Goal: Information Seeking & Learning: Compare options

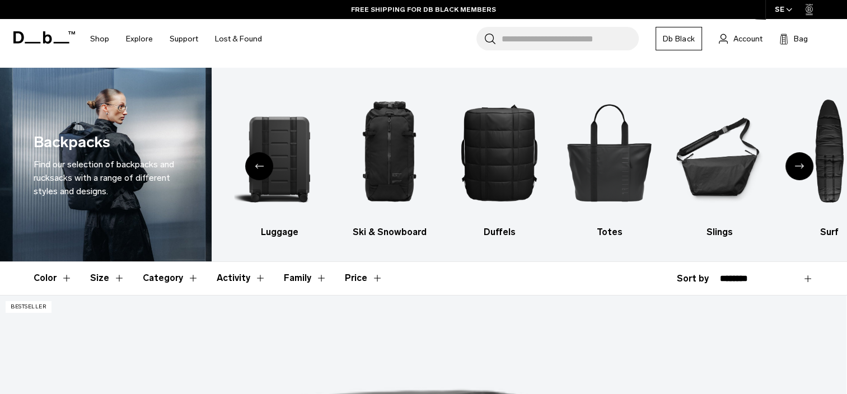
click at [797, 162] on div "Next slide" at bounding box center [800, 166] width 28 height 28
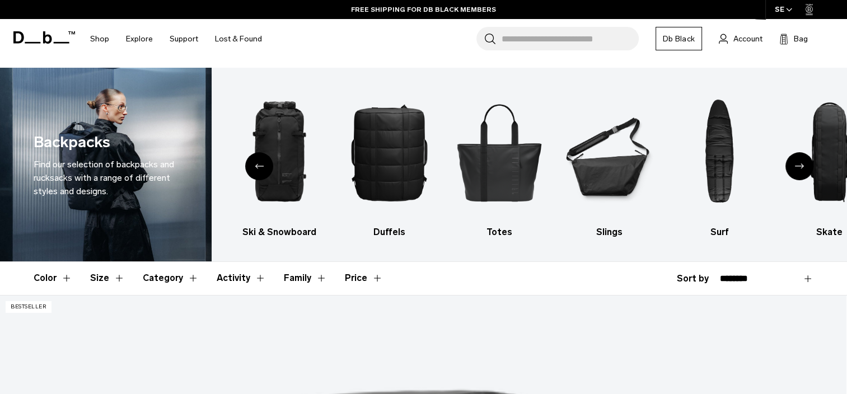
click at [797, 162] on div "Next slide" at bounding box center [800, 166] width 28 height 28
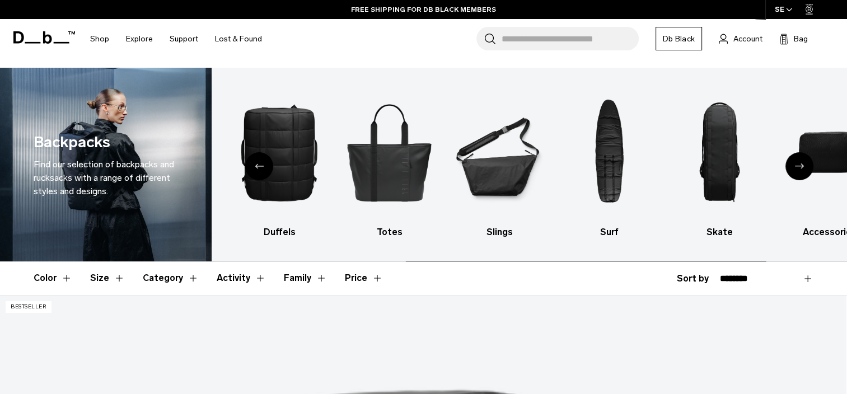
click at [797, 162] on div "Next slide" at bounding box center [800, 166] width 28 height 28
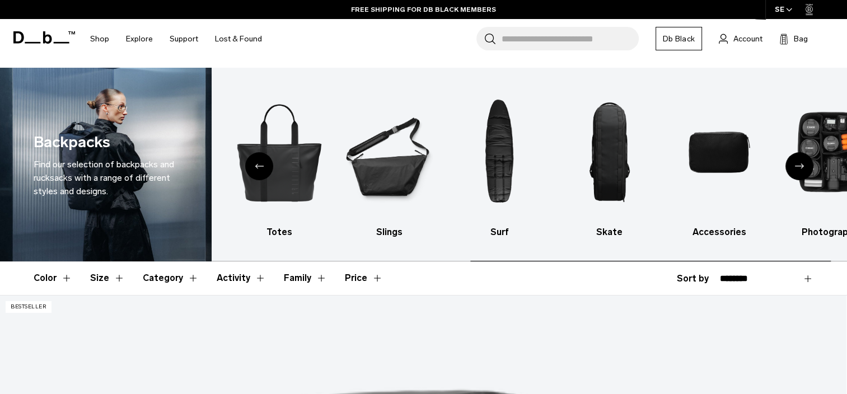
click at [797, 162] on div "Next slide" at bounding box center [800, 166] width 28 height 28
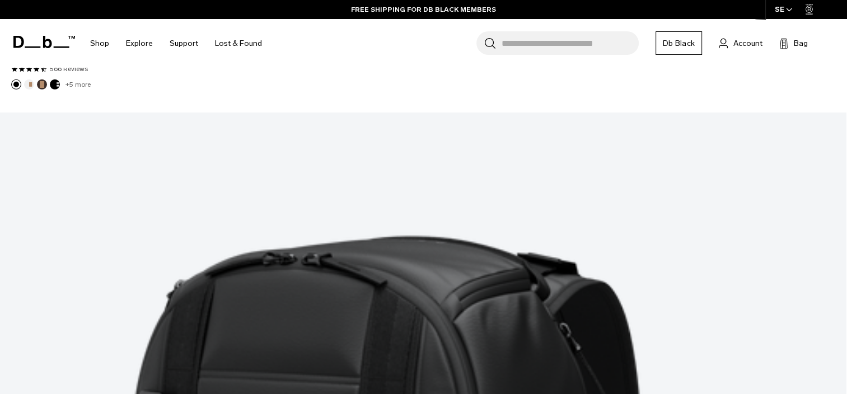
scroll to position [3269, 0]
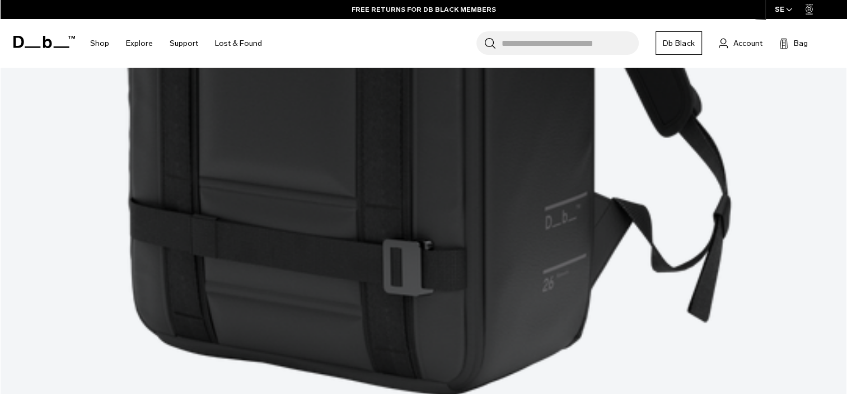
scroll to position [3844, 0]
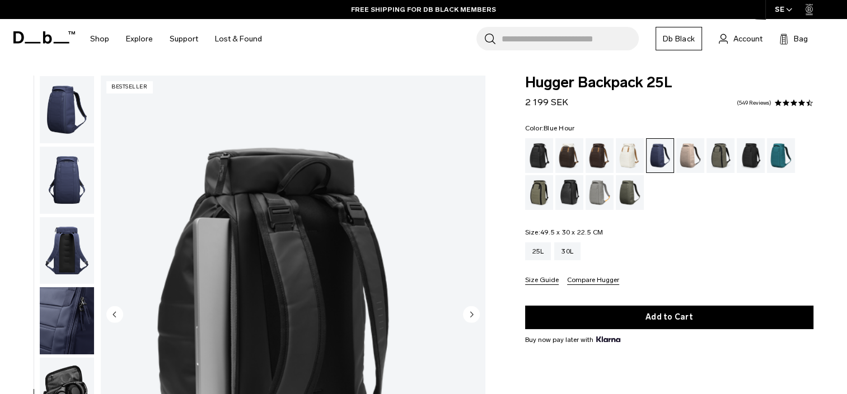
click at [64, 101] on img "button" at bounding box center [67, 109] width 54 height 67
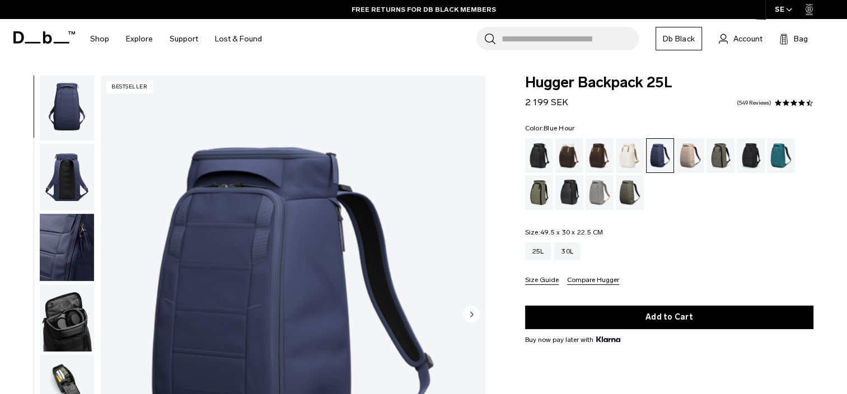
scroll to position [66, 0]
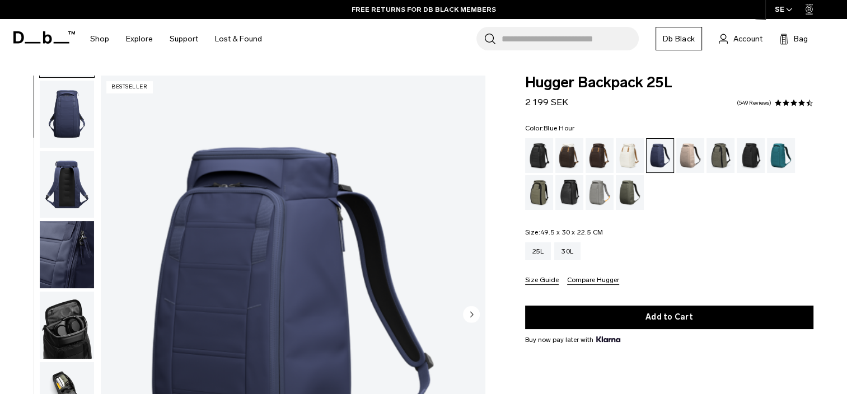
click at [63, 175] on img "button" at bounding box center [67, 184] width 54 height 67
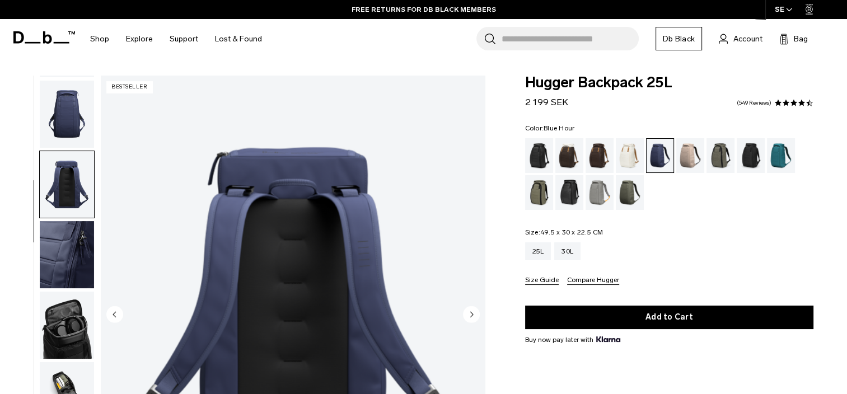
scroll to position [141, 0]
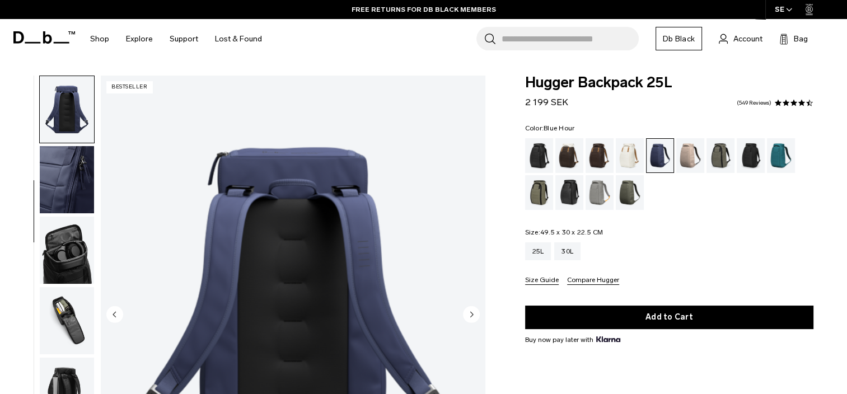
click at [48, 251] on img "button" at bounding box center [67, 250] width 54 height 67
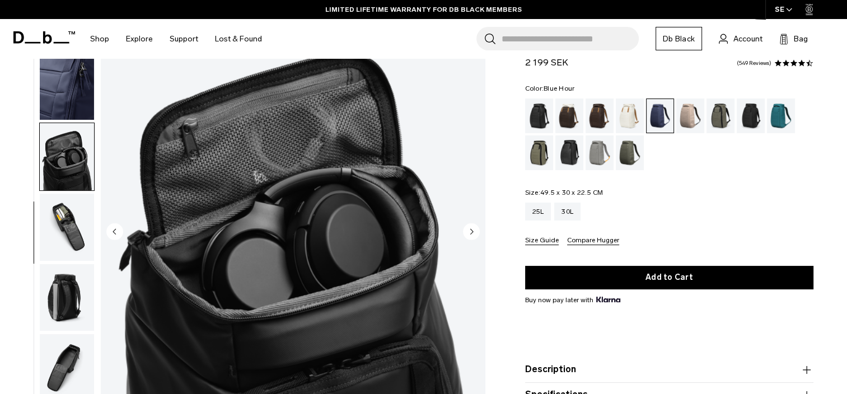
scroll to position [76, 0]
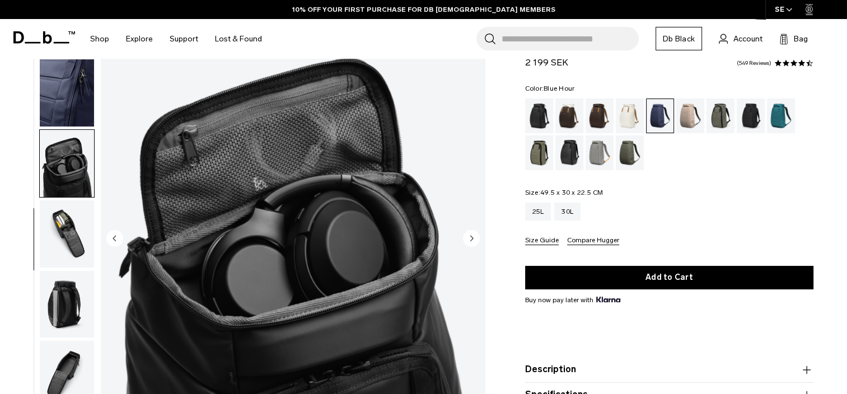
click at [67, 226] on img "button" at bounding box center [67, 233] width 54 height 67
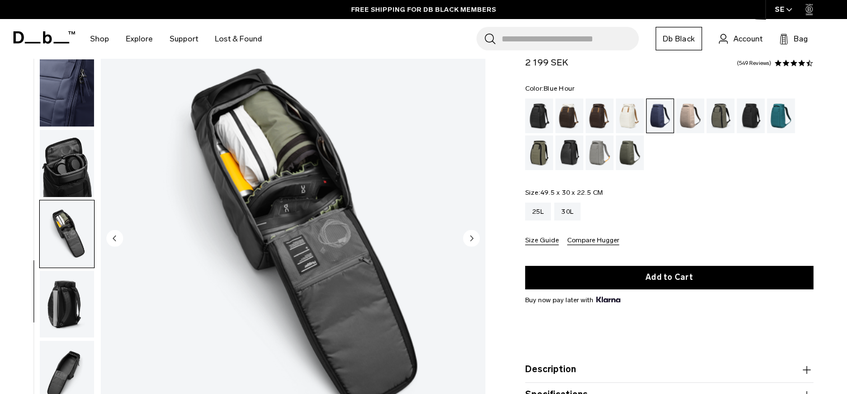
click at [78, 311] on img "button" at bounding box center [67, 304] width 54 height 67
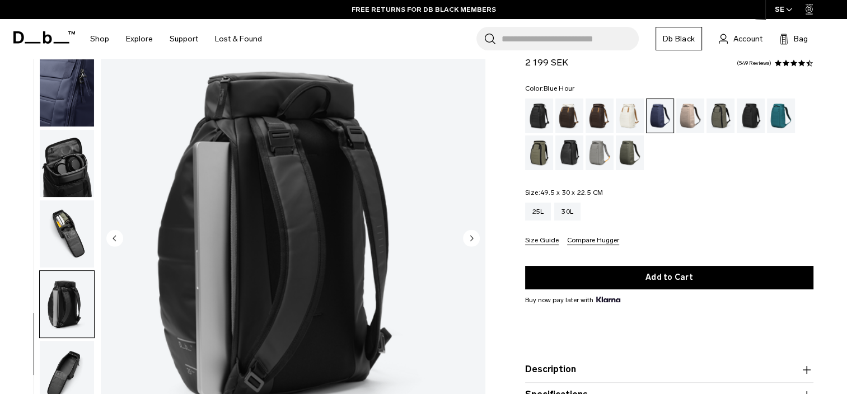
click at [60, 366] on img "button" at bounding box center [67, 374] width 54 height 67
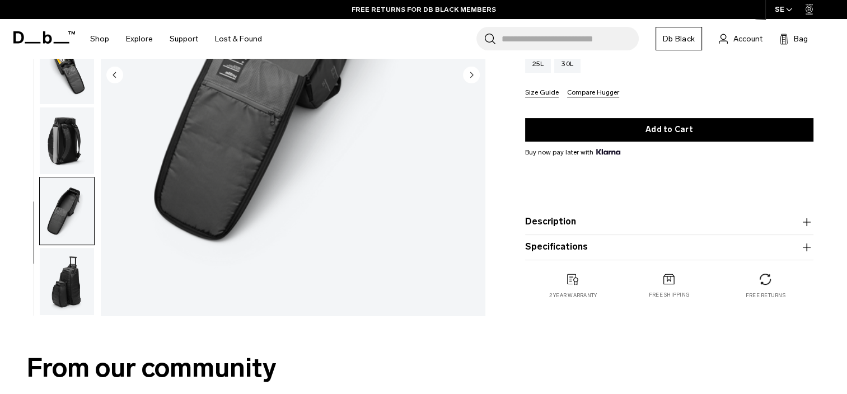
scroll to position [246, 0]
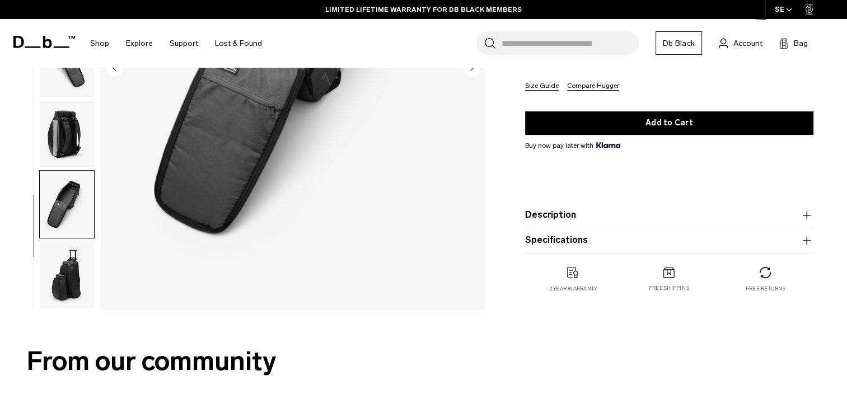
click at [79, 255] on img "button" at bounding box center [67, 274] width 54 height 67
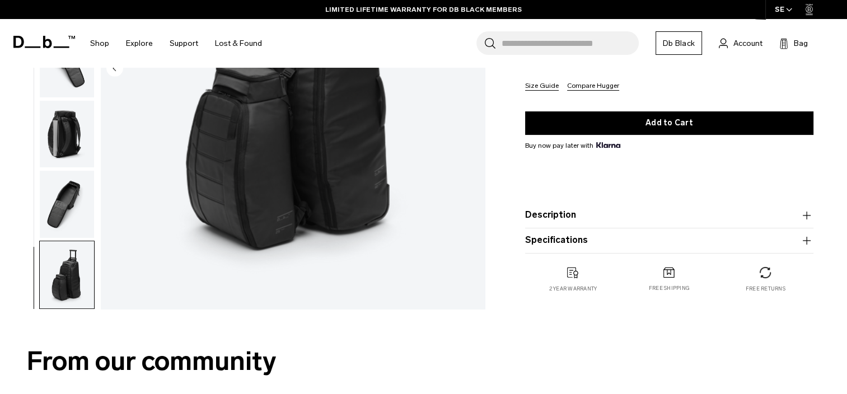
drag, startPoint x: 734, startPoint y: 205, endPoint x: 543, endPoint y: 218, distance: 191.9
click at [543, 218] on product-accordion "Description Even the best-selling Hugger backpack isn’t immune to reimagination…" at bounding box center [669, 215] width 288 height 25
click at [543, 218] on button "Description" at bounding box center [669, 214] width 288 height 13
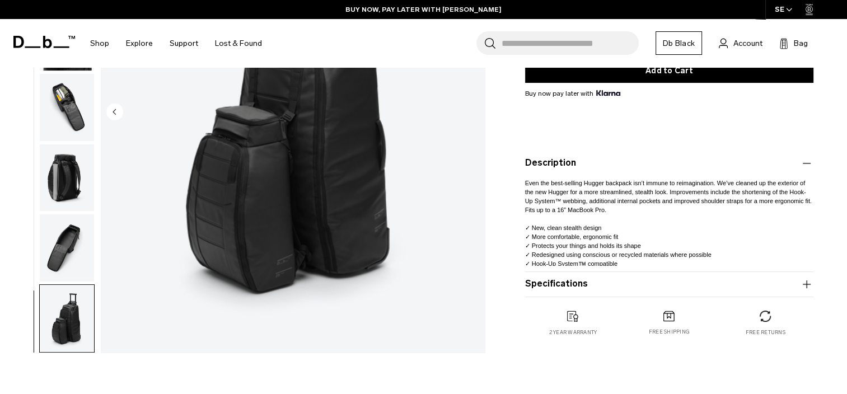
click at [576, 187] on span "Even the best-selling Hugger backpack isn’t immune to reimagination. We’ve clea…" at bounding box center [668, 197] width 287 height 34
click at [576, 285] on button "Specifications" at bounding box center [669, 284] width 288 height 13
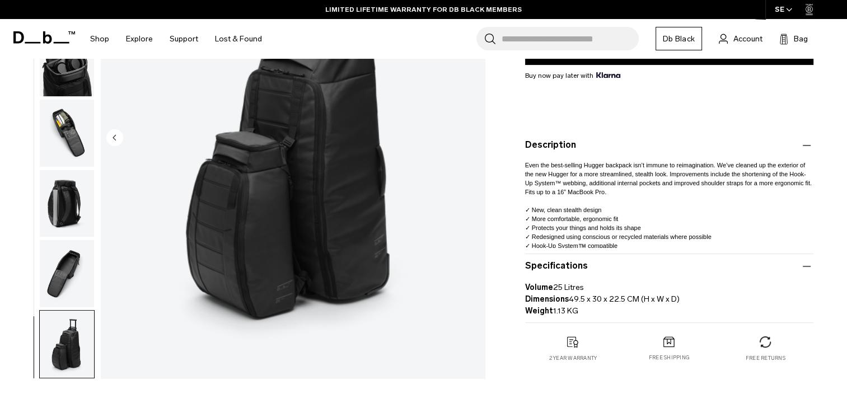
scroll to position [264, 0]
click at [63, 256] on img "button" at bounding box center [67, 274] width 54 height 67
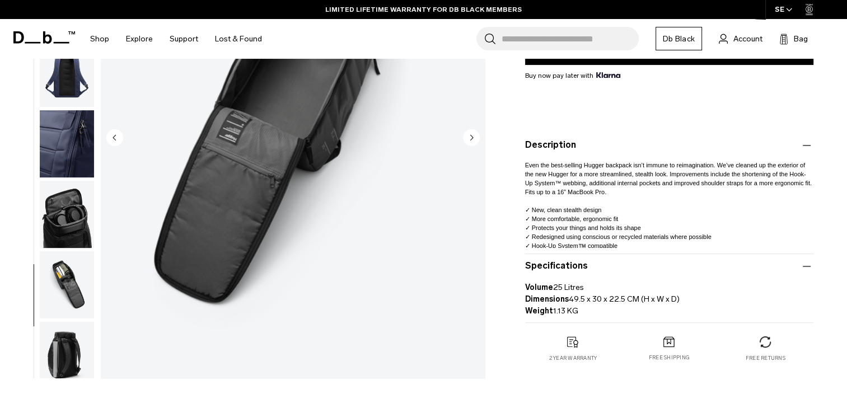
scroll to position [0, 0]
click at [60, 148] on img "button" at bounding box center [67, 144] width 54 height 67
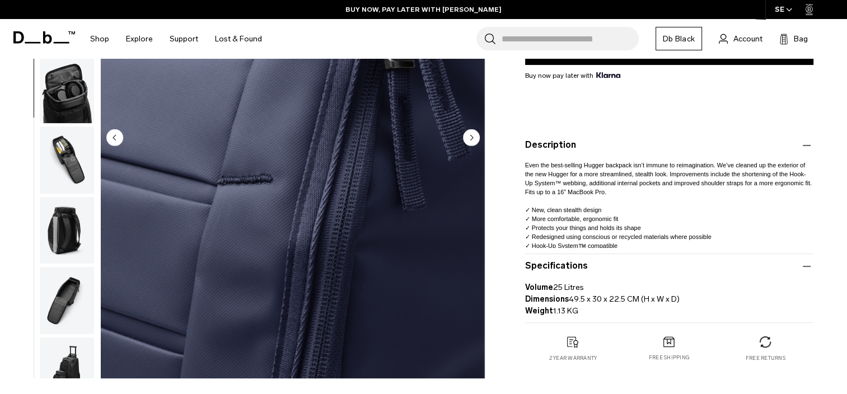
scroll to position [152, 0]
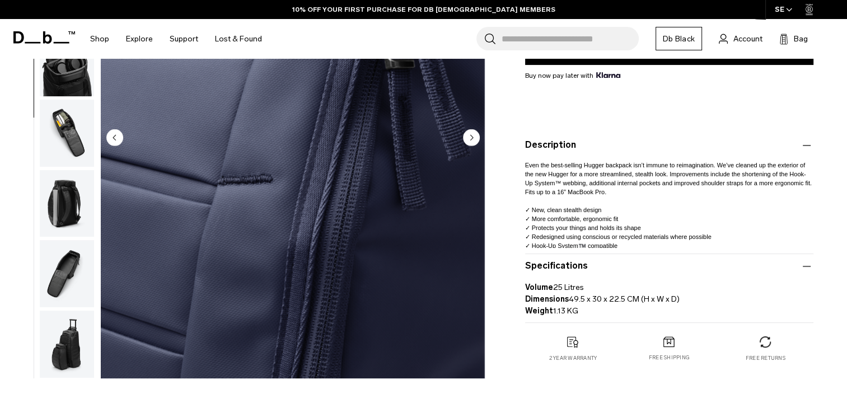
drag, startPoint x: 527, startPoint y: 146, endPoint x: 646, endPoint y: 247, distance: 156.1
click at [646, 247] on product-accordion "Description Even the best-selling Hugger backpack isn’t immune to reimagination…" at bounding box center [669, 193] width 288 height 121
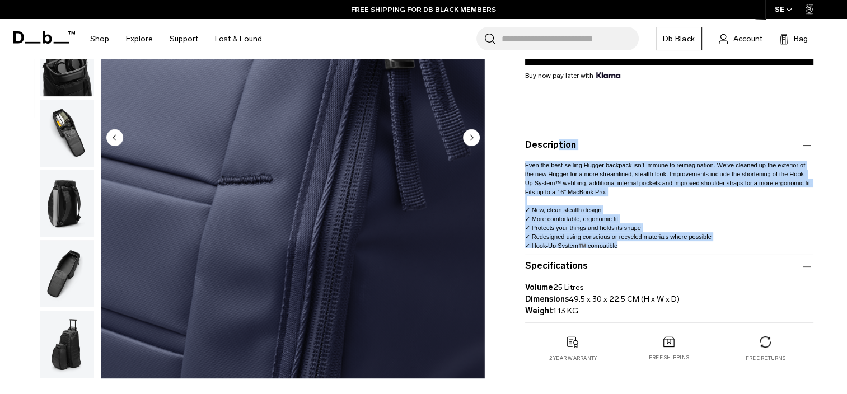
drag, startPoint x: 646, startPoint y: 247, endPoint x: 522, endPoint y: 146, distance: 159.9
click at [522, 146] on div "Hugger Backpack 25L 2 199 SEK 4.5 star rating 549 Reviews Color: Blue Hour Out …" at bounding box center [670, 97] width 356 height 573
drag, startPoint x: 522, startPoint y: 146, endPoint x: 532, endPoint y: 147, distance: 9.7
click at [532, 147] on button "Description" at bounding box center [669, 145] width 288 height 13
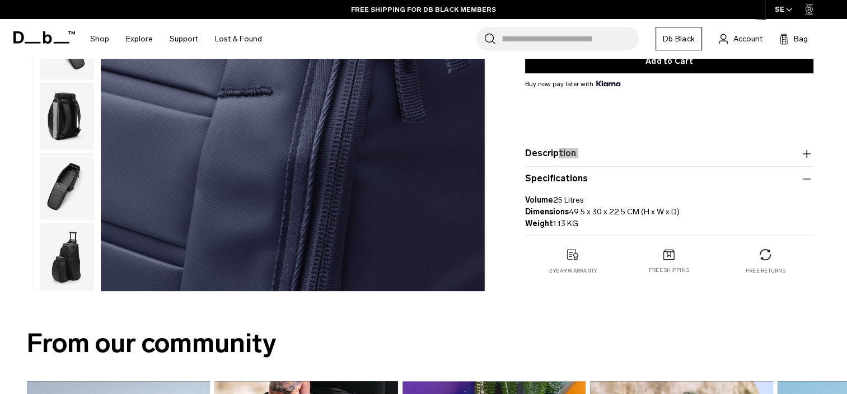
scroll to position [0, 0]
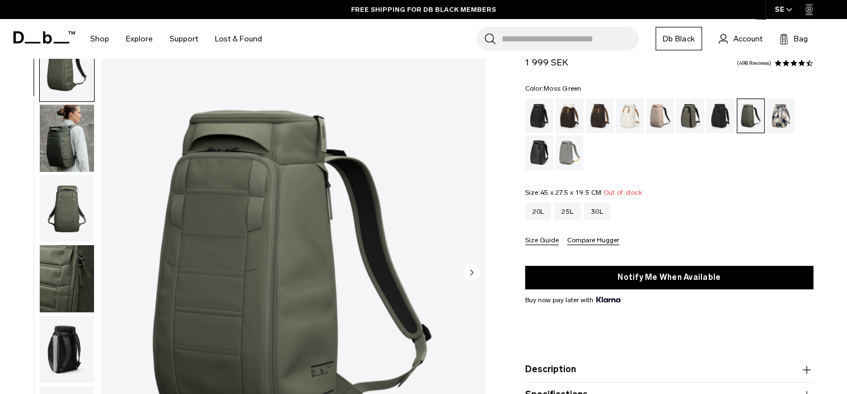
scroll to position [43, 0]
click at [75, 136] on img "button" at bounding box center [67, 137] width 54 height 67
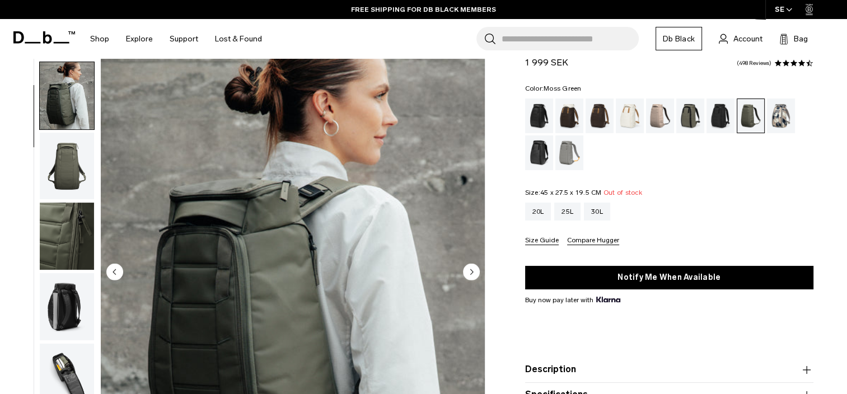
scroll to position [71, 0]
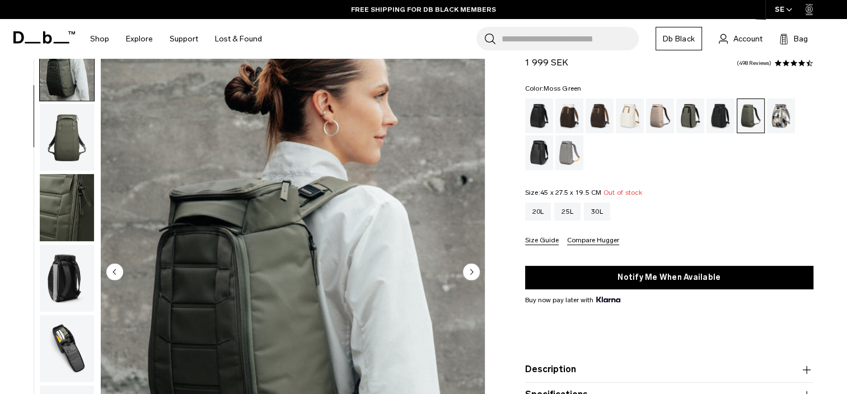
click at [74, 138] on img "button" at bounding box center [67, 137] width 54 height 67
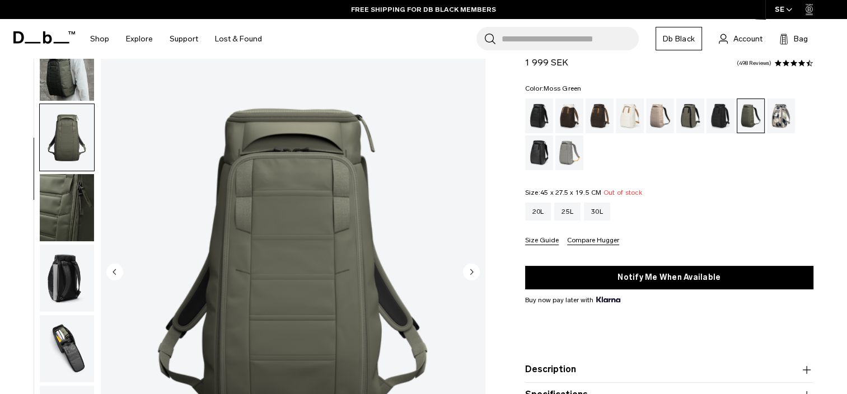
scroll to position [141, 0]
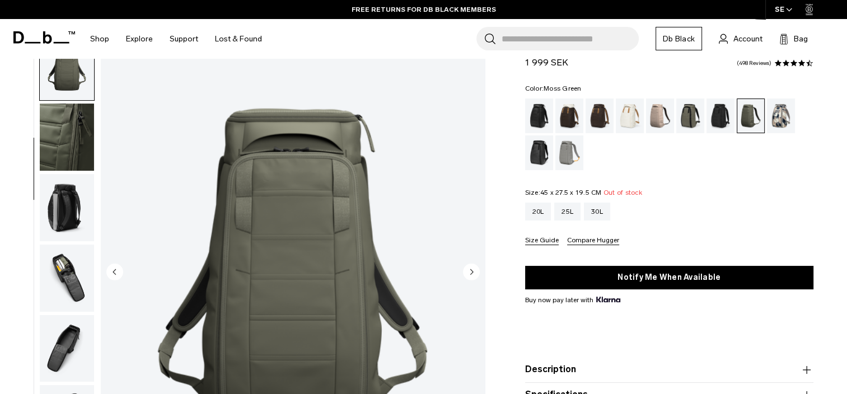
click at [75, 190] on img "button" at bounding box center [67, 207] width 54 height 67
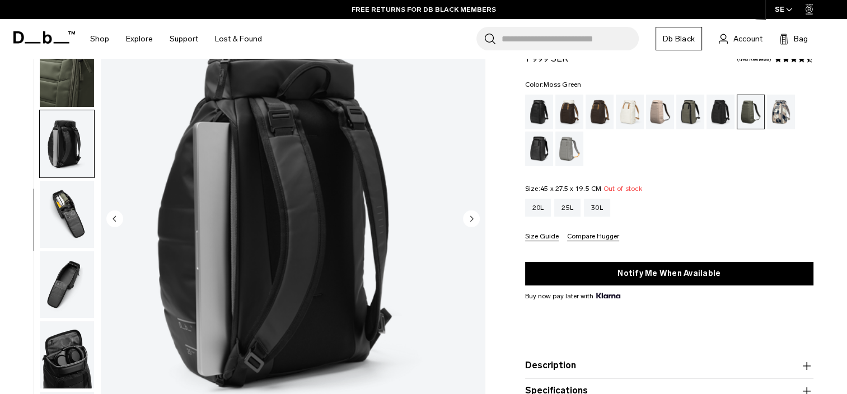
scroll to position [96, 0]
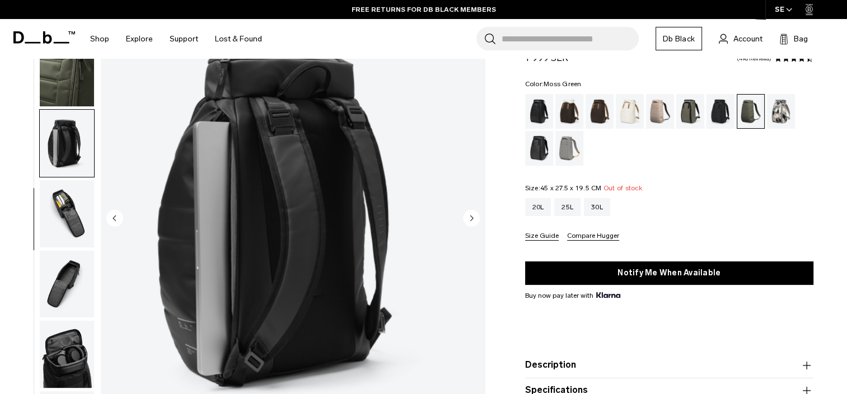
click at [67, 189] on img "button" at bounding box center [67, 213] width 54 height 67
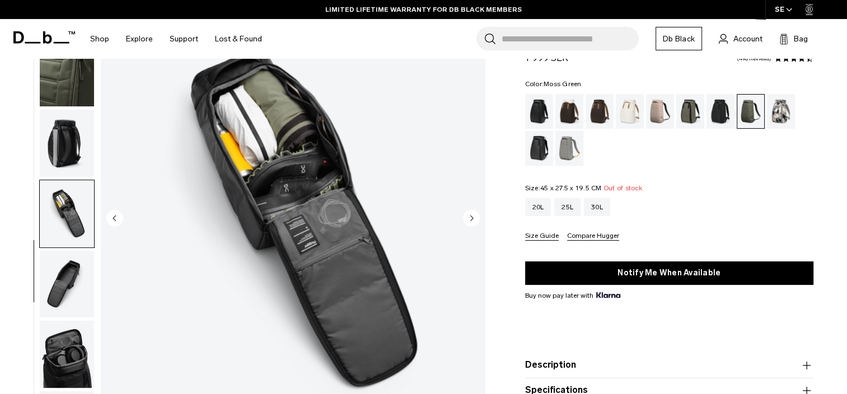
click at [65, 273] on img "button" at bounding box center [67, 284] width 54 height 67
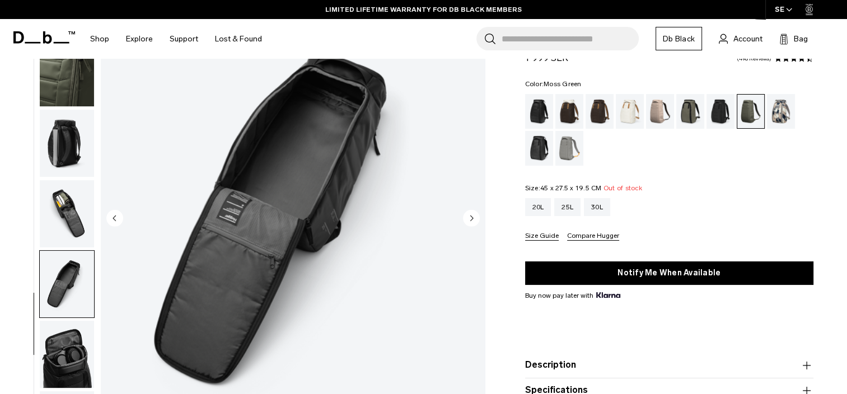
click at [65, 337] on img "button" at bounding box center [67, 354] width 54 height 67
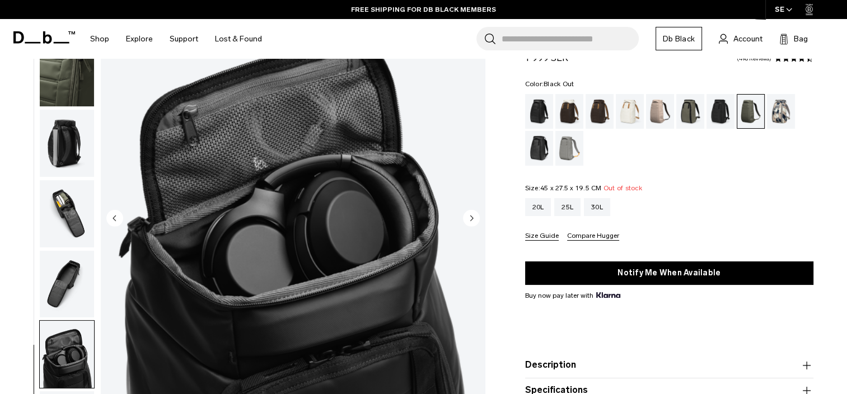
click at [530, 115] on div "Black Out" at bounding box center [539, 111] width 29 height 35
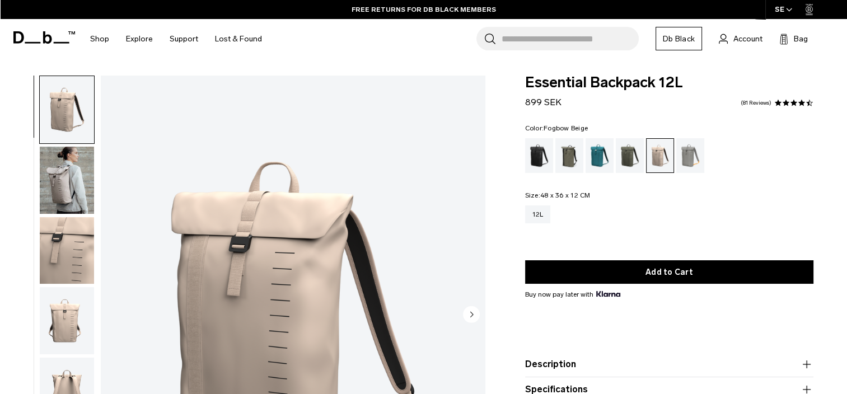
click at [69, 179] on img "button" at bounding box center [67, 180] width 54 height 67
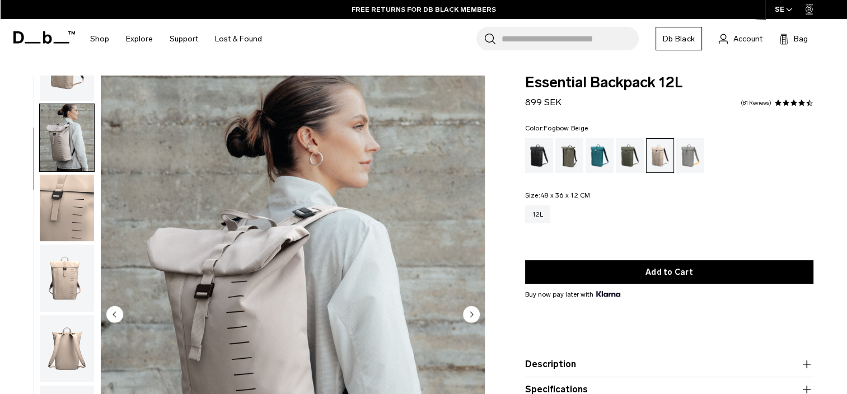
scroll to position [71, 0]
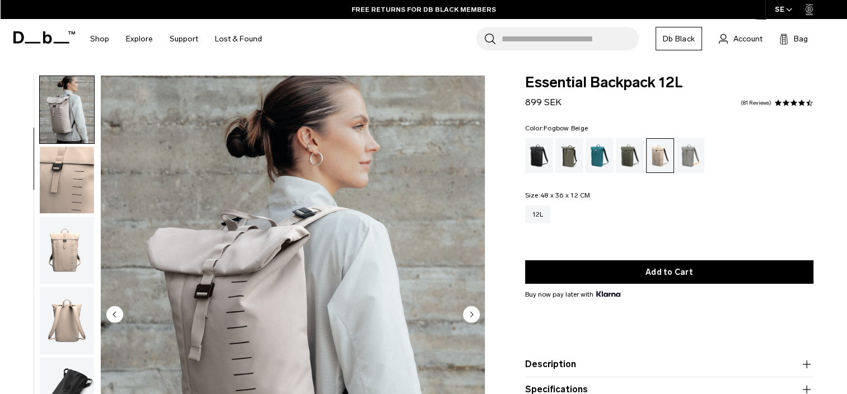
click at [59, 195] on img "button" at bounding box center [67, 180] width 54 height 67
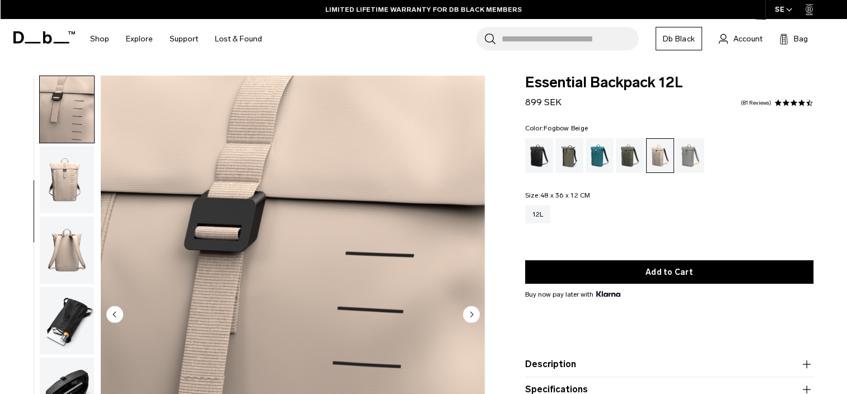
click at [69, 186] on img "button" at bounding box center [67, 179] width 54 height 67
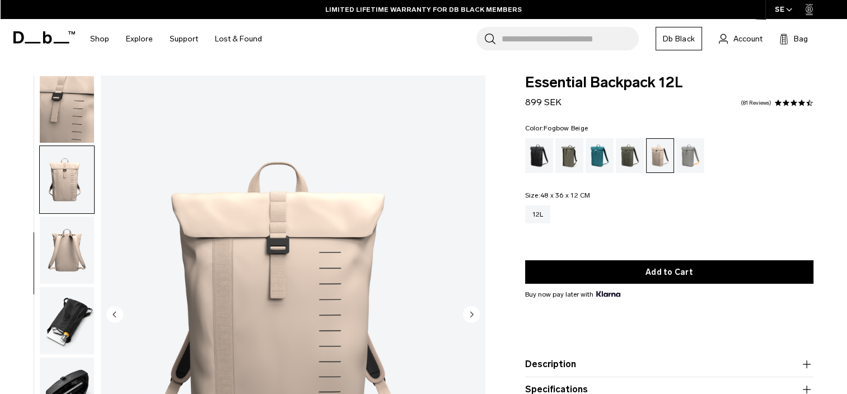
scroll to position [152, 0]
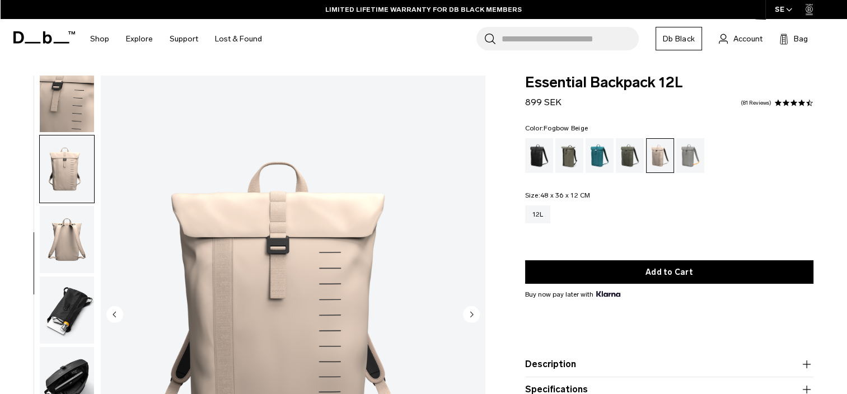
click at [69, 186] on img "button" at bounding box center [67, 169] width 54 height 67
click at [69, 235] on img "button" at bounding box center [67, 239] width 54 height 67
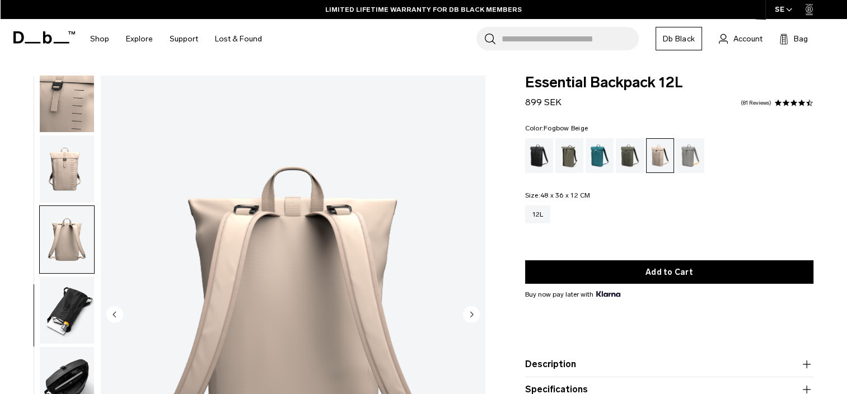
click at [69, 321] on img "button" at bounding box center [67, 310] width 54 height 67
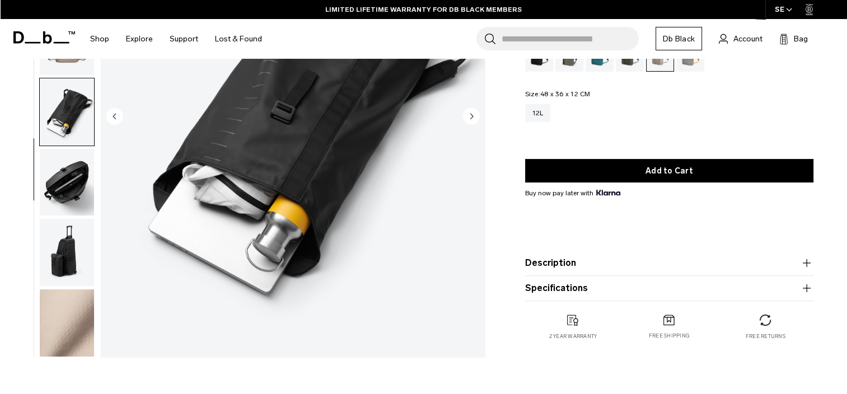
scroll to position [214, 0]
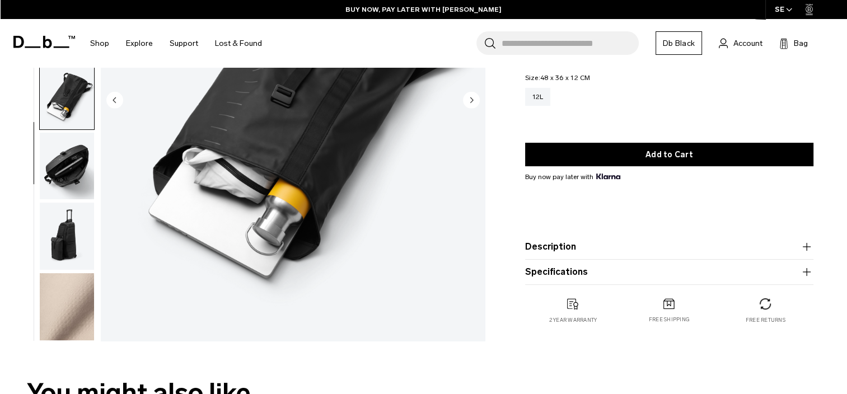
click at [59, 255] on img "button" at bounding box center [67, 236] width 54 height 67
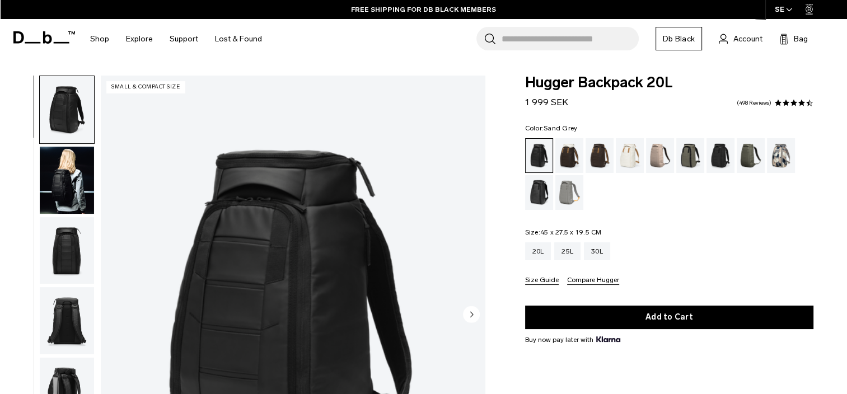
click at [569, 201] on div "Sand Grey" at bounding box center [569, 192] width 29 height 35
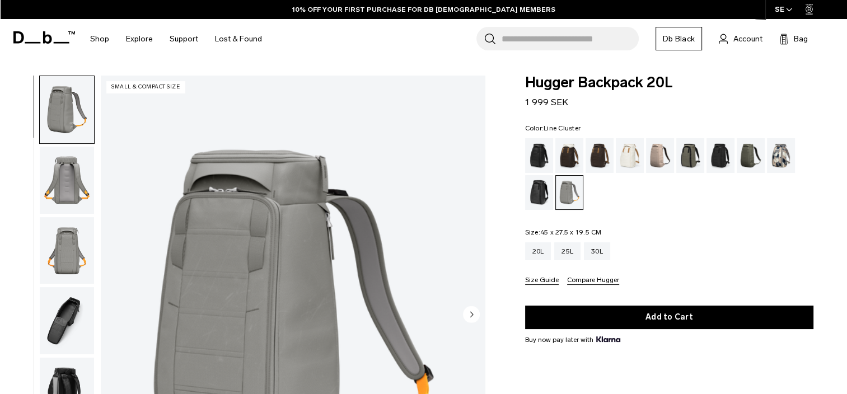
click at [784, 155] on div "Line Cluster" at bounding box center [781, 155] width 29 height 35
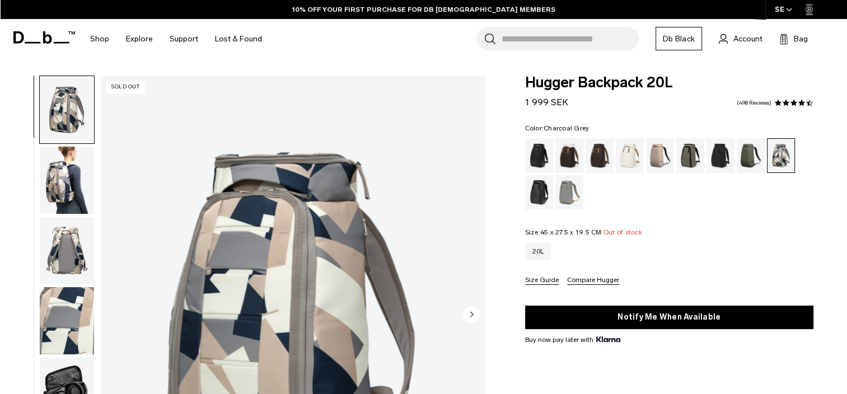
click at [723, 161] on div "Charcoal Grey" at bounding box center [721, 155] width 29 height 35
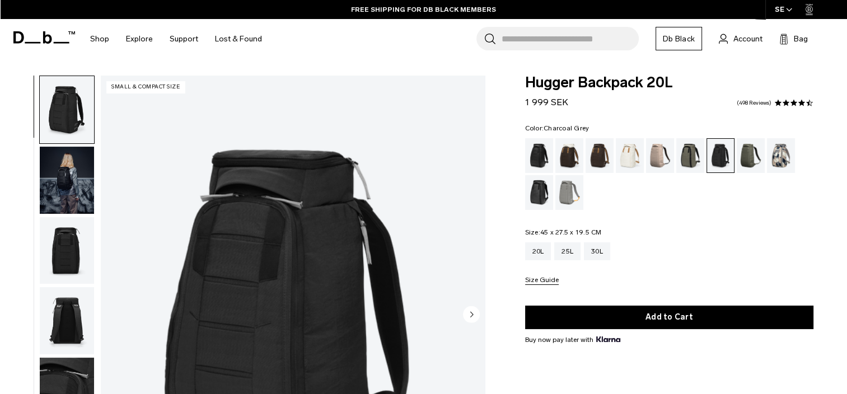
click at [54, 150] on img "button" at bounding box center [67, 180] width 54 height 67
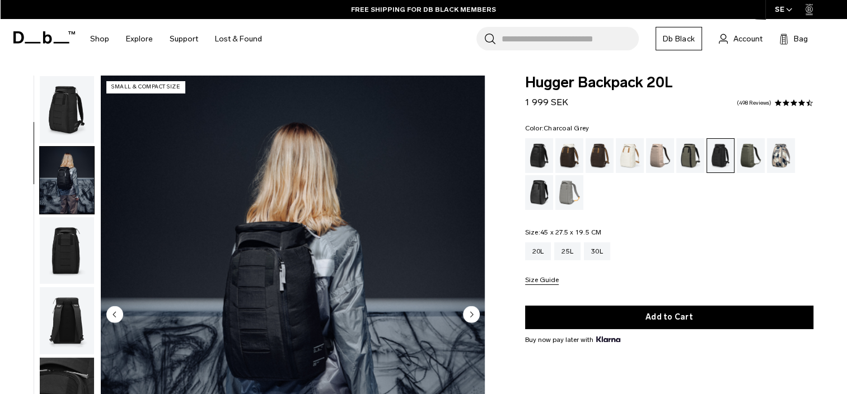
scroll to position [71, 0]
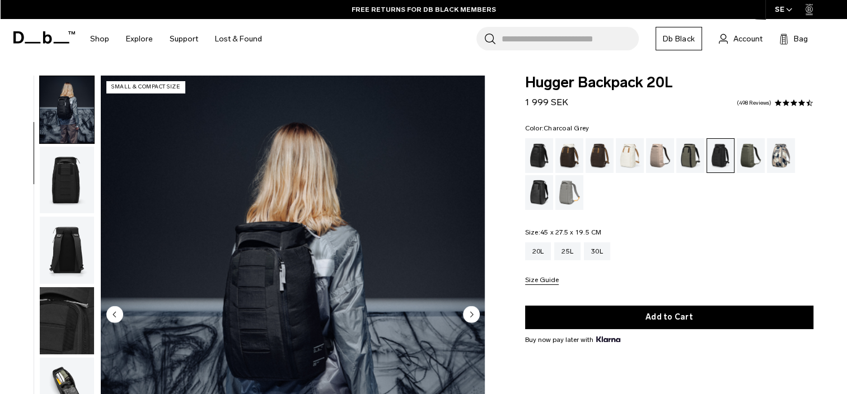
click at [54, 150] on img "button" at bounding box center [67, 180] width 54 height 67
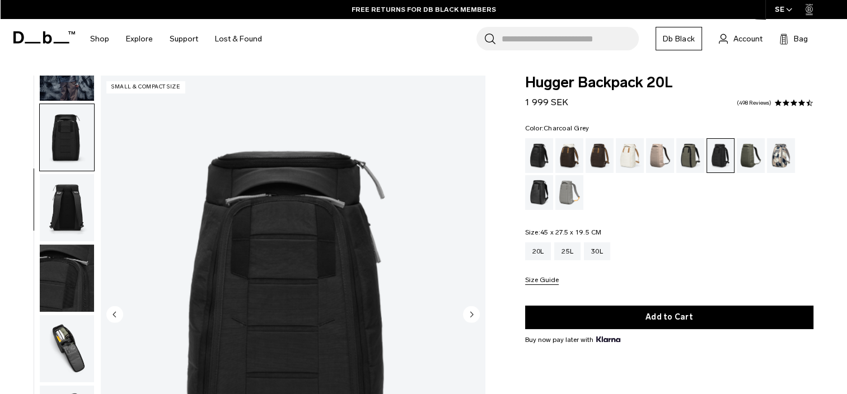
scroll to position [141, 0]
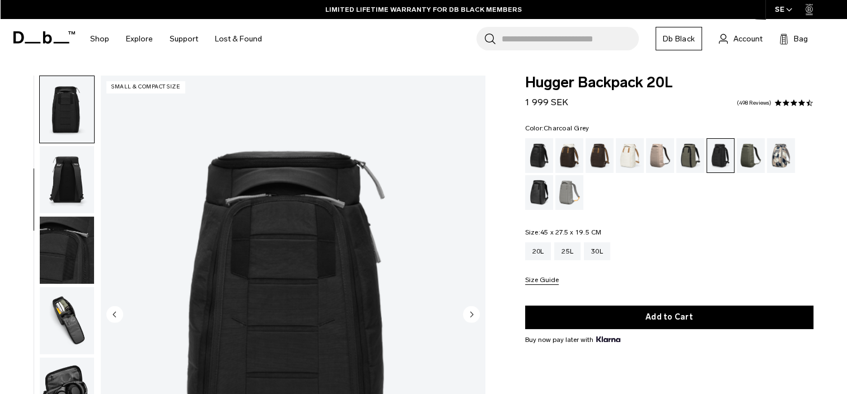
click at [57, 185] on img "button" at bounding box center [67, 179] width 54 height 67
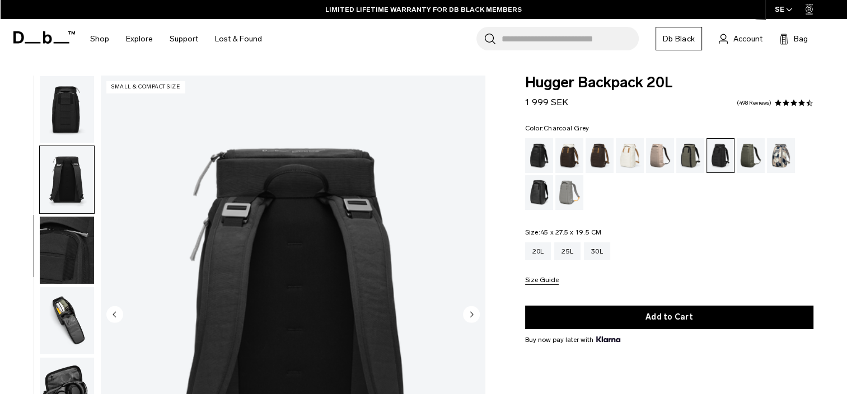
scroll to position [212, 0]
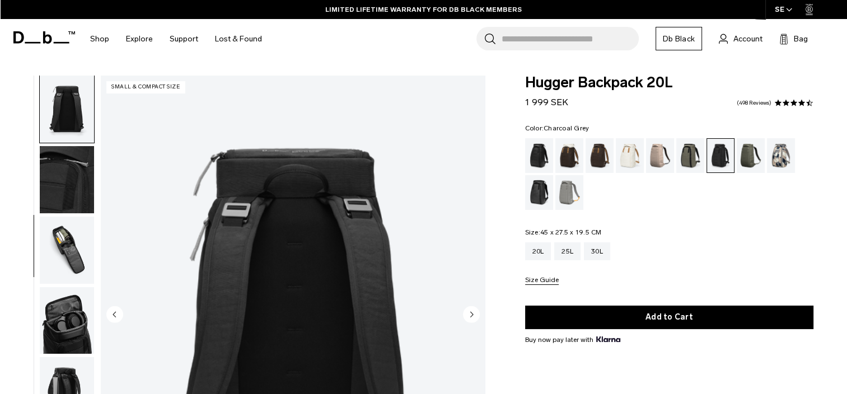
click at [57, 185] on img "button" at bounding box center [67, 179] width 54 height 67
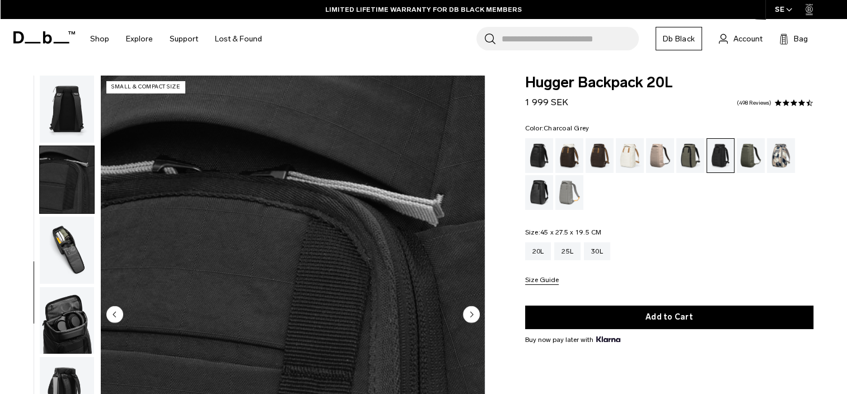
scroll to position [223, 0]
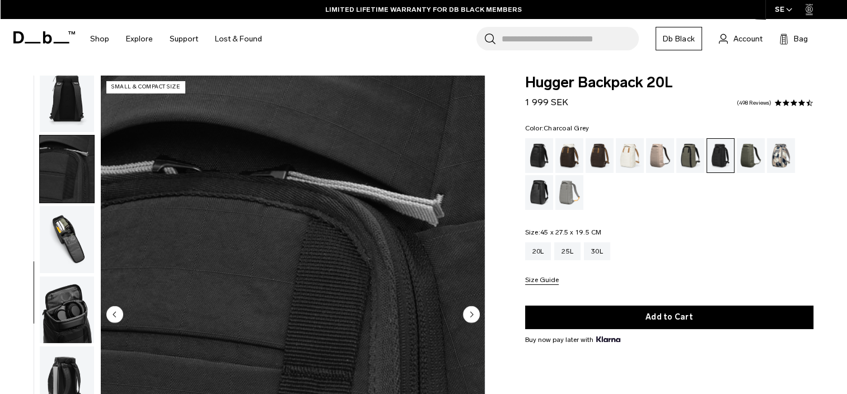
click at [61, 229] on img "button" at bounding box center [67, 239] width 54 height 67
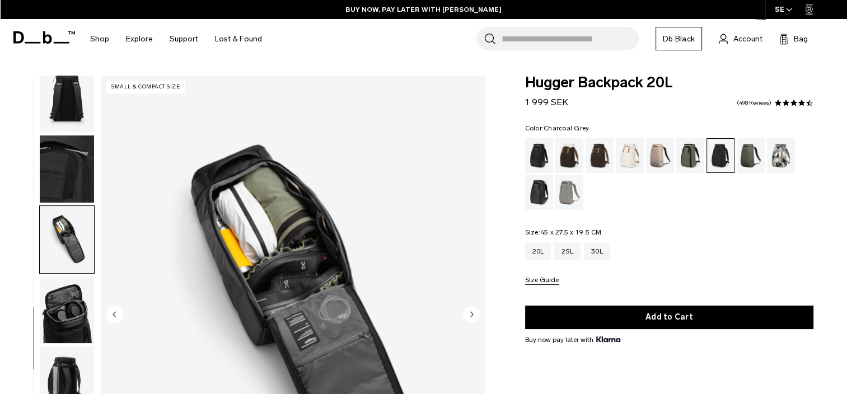
scroll to position [222, 0]
click at [68, 293] on img "button" at bounding box center [67, 310] width 54 height 67
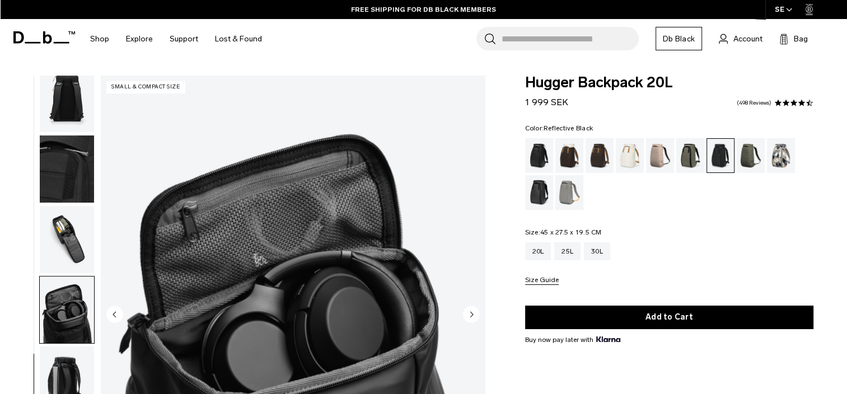
click at [541, 193] on div "Reflective Black" at bounding box center [539, 192] width 29 height 35
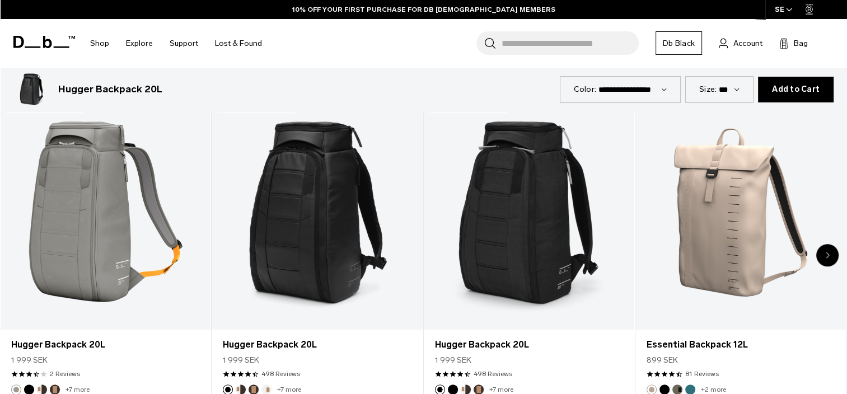
scroll to position [560, 0]
click at [547, 43] on input "Search for Bags, Luggage..." at bounding box center [570, 43] width 137 height 24
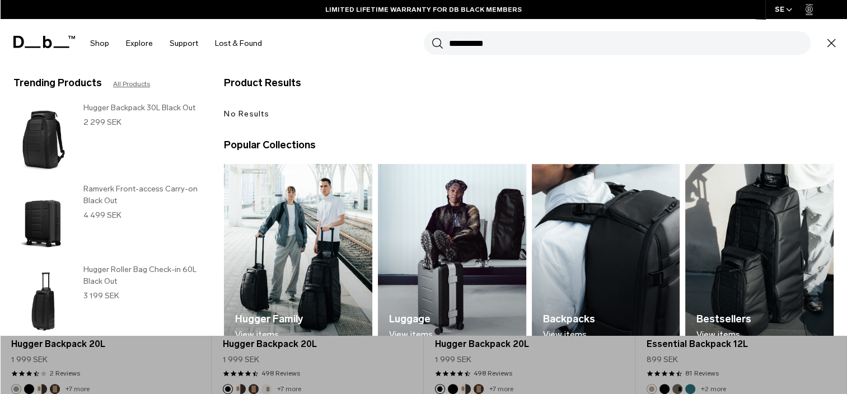
type input "**********"
click at [432, 37] on button "Search" at bounding box center [438, 43] width 12 height 12
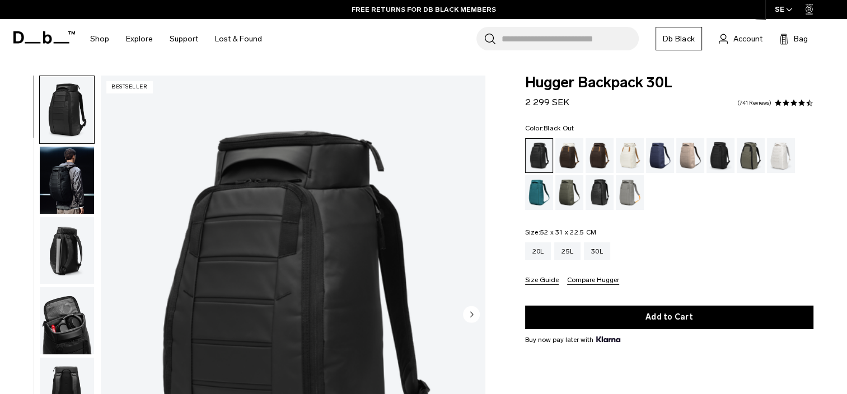
click at [80, 186] on img "button" at bounding box center [67, 180] width 54 height 67
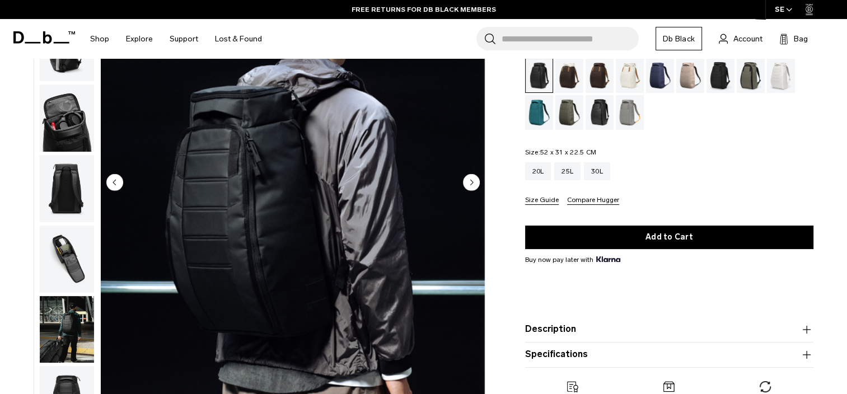
scroll to position [85, 0]
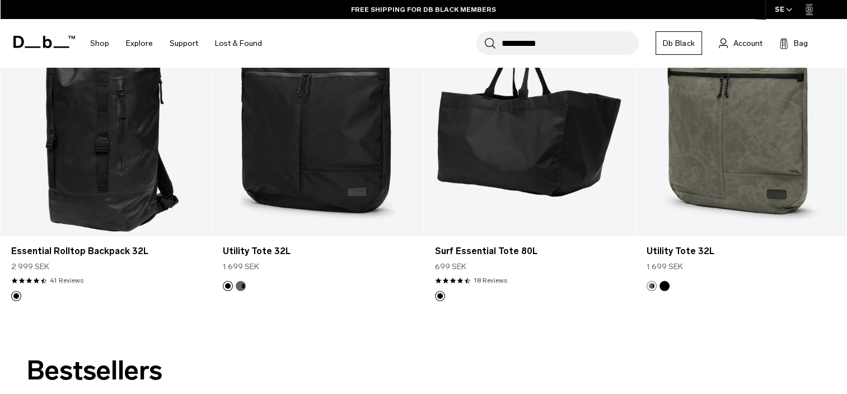
scroll to position [233, 0]
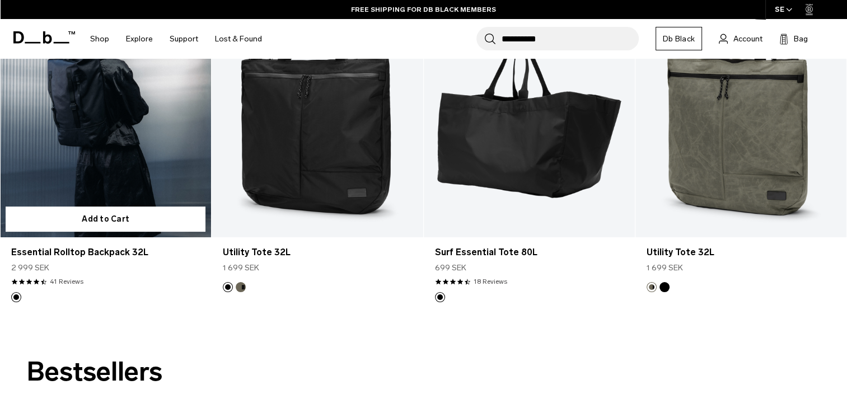
click at [127, 155] on link "Essential Rolltop Backpack 32L" at bounding box center [105, 120] width 211 height 235
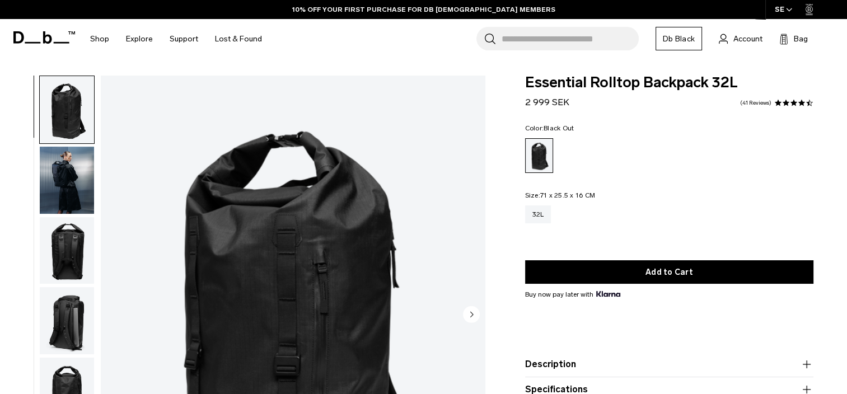
scroll to position [166, 0]
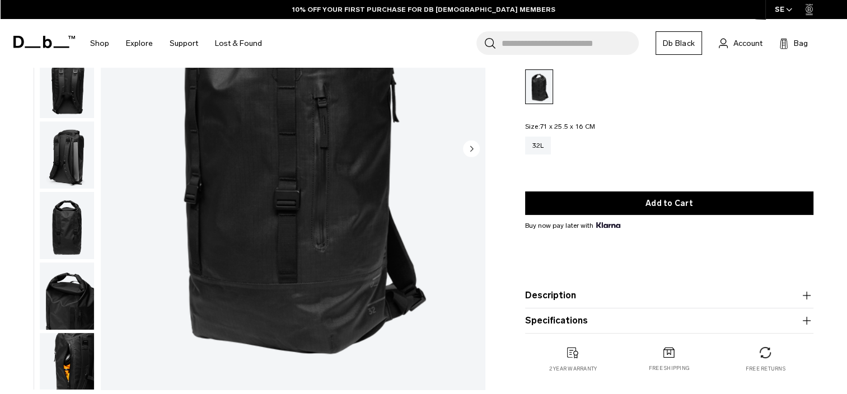
click at [716, 295] on button "Description" at bounding box center [669, 295] width 288 height 13
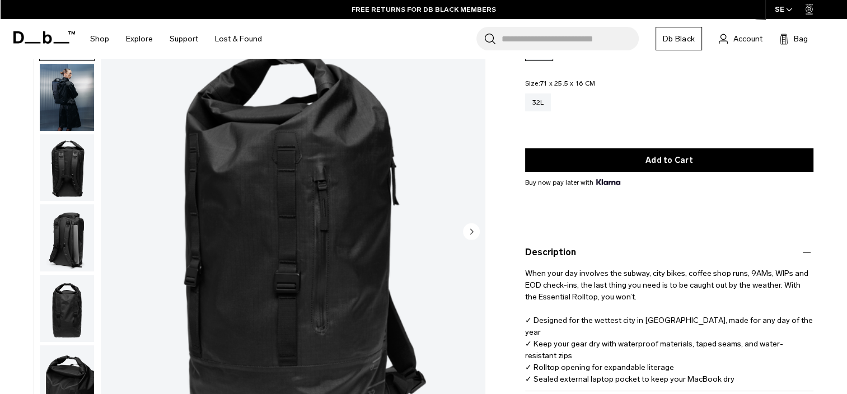
scroll to position [112, 0]
